Goal: Navigation & Orientation: Find specific page/section

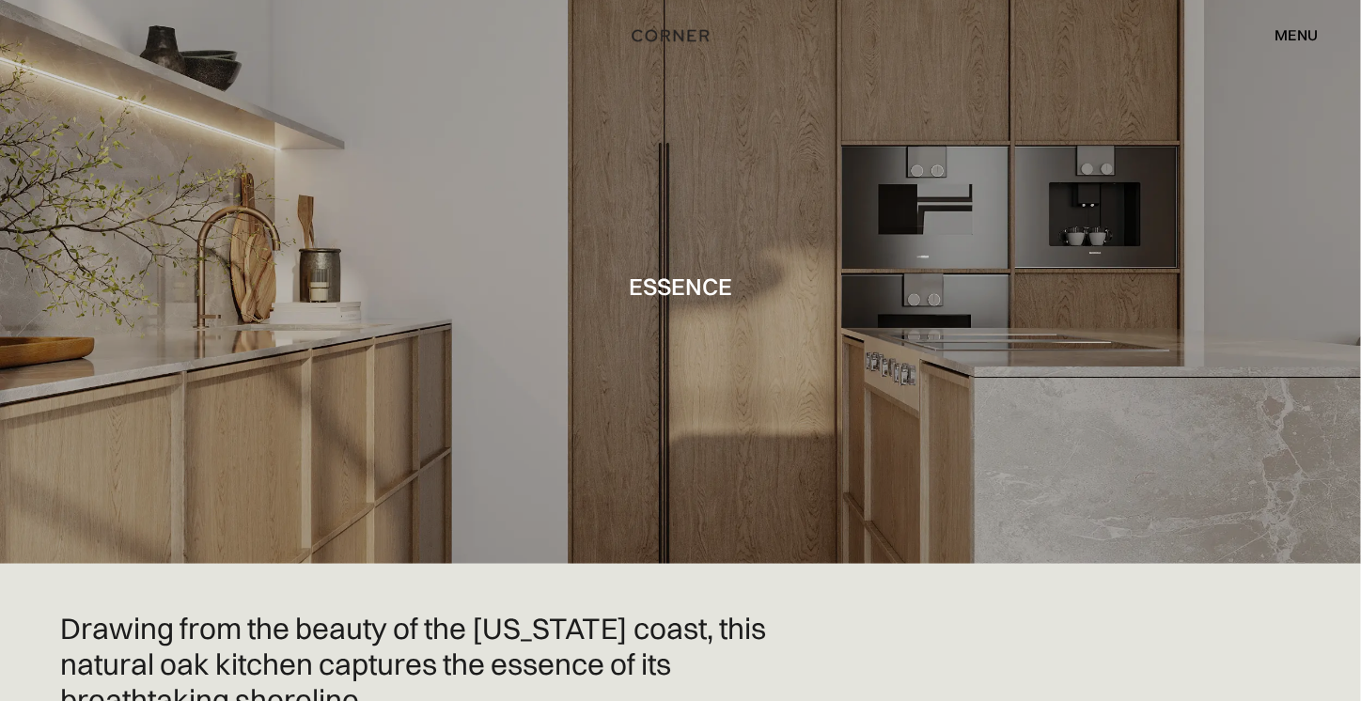
click at [656, 37] on img "home" at bounding box center [670, 35] width 77 height 24
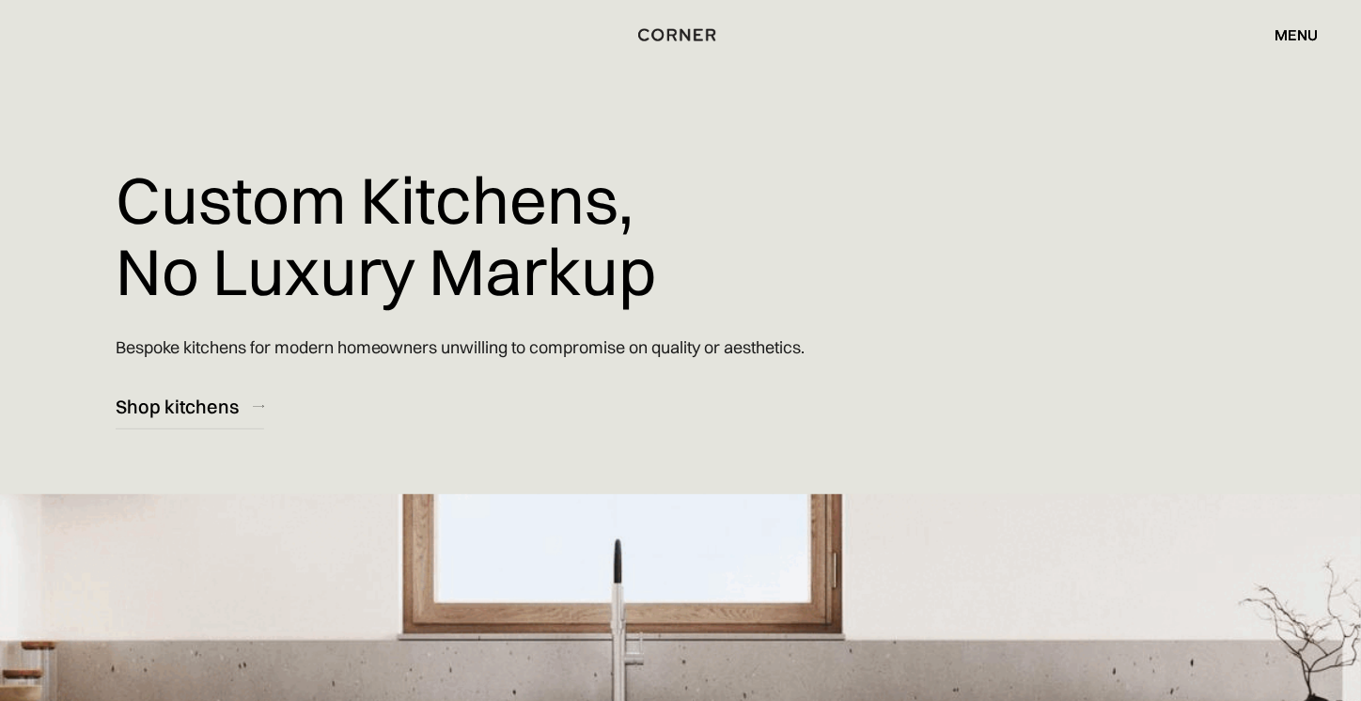
scroll to position [282, 0]
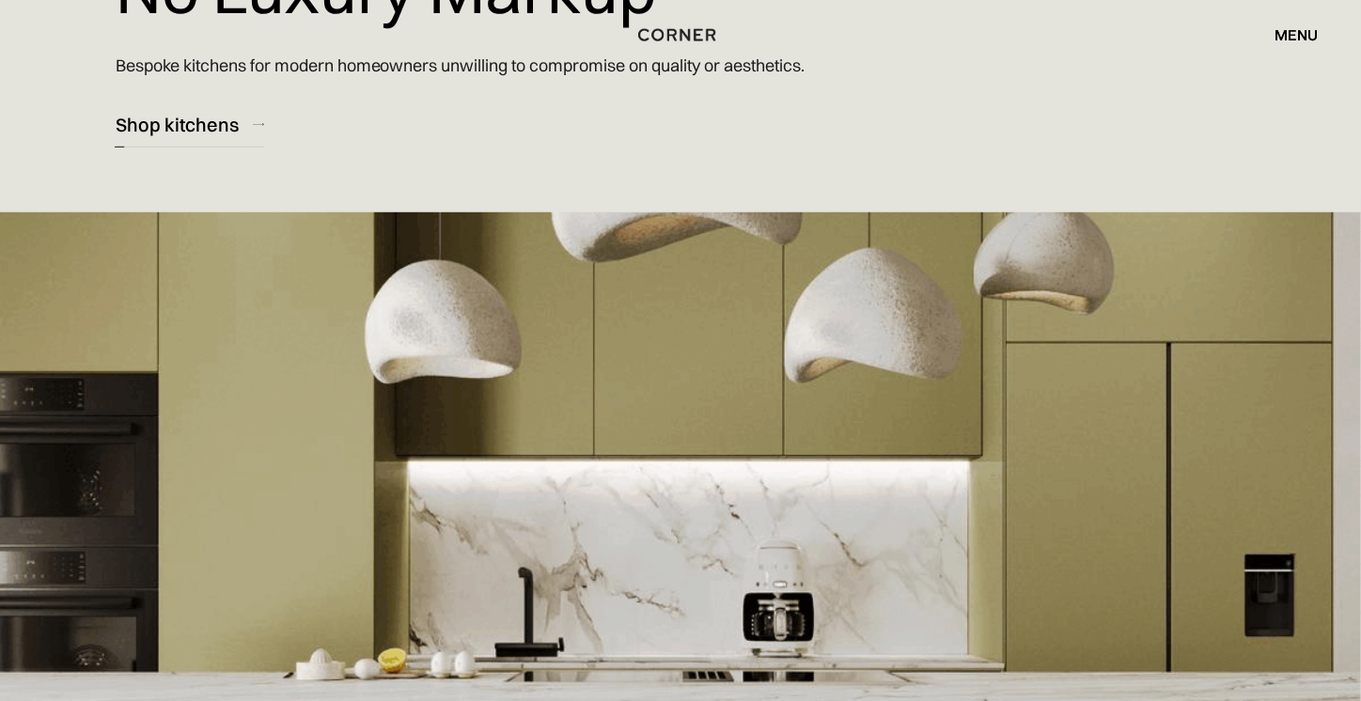
click at [219, 135] on div "Shop kitchens" at bounding box center [177, 124] width 123 height 25
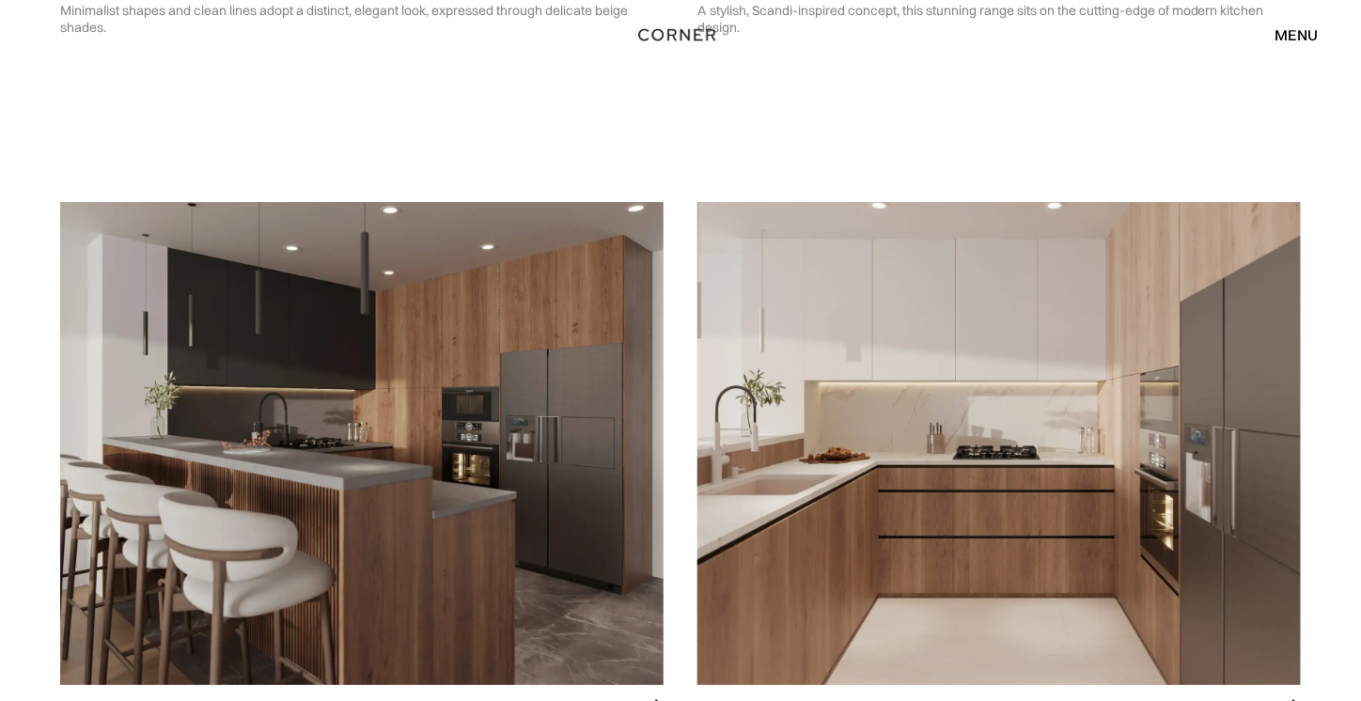
scroll to position [4605, 0]
